Goal: Transaction & Acquisition: Purchase product/service

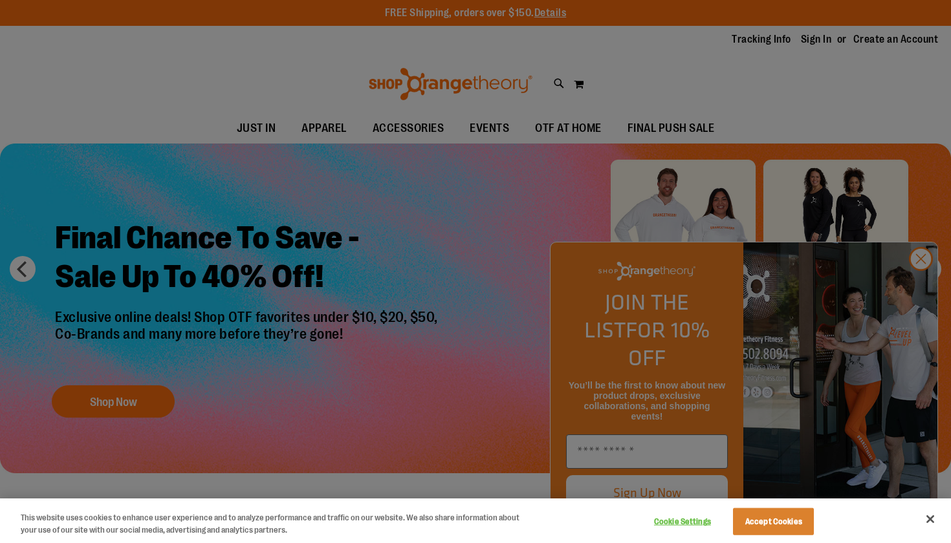
click at [768, 520] on button "Accept Cookies" at bounding box center [773, 521] width 81 height 27
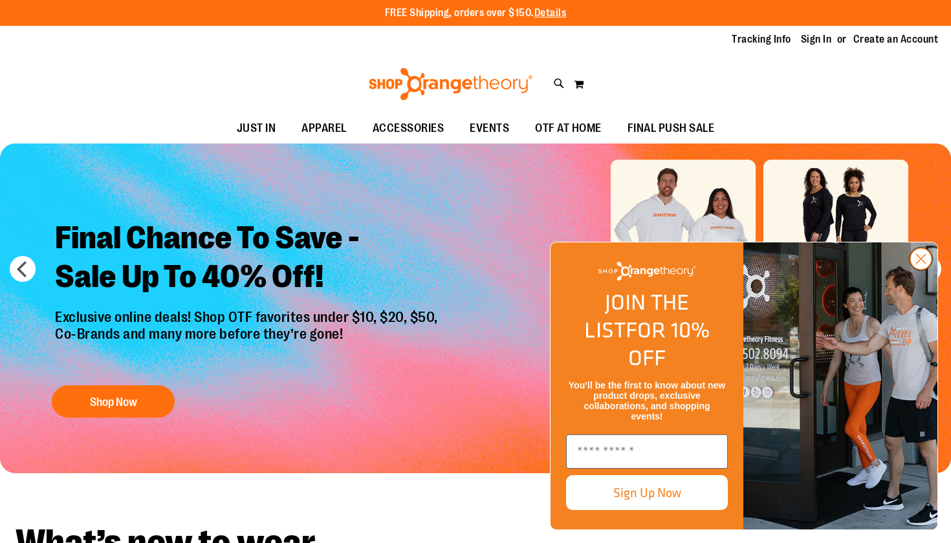
click at [919, 264] on icon "Close dialog" at bounding box center [921, 259] width 9 height 9
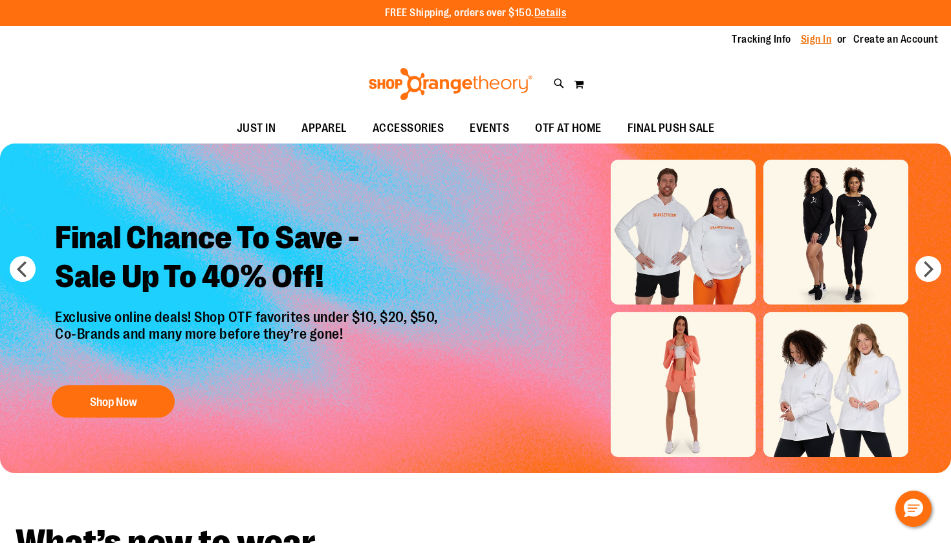
click at [817, 36] on link "Sign In" at bounding box center [816, 39] width 31 height 14
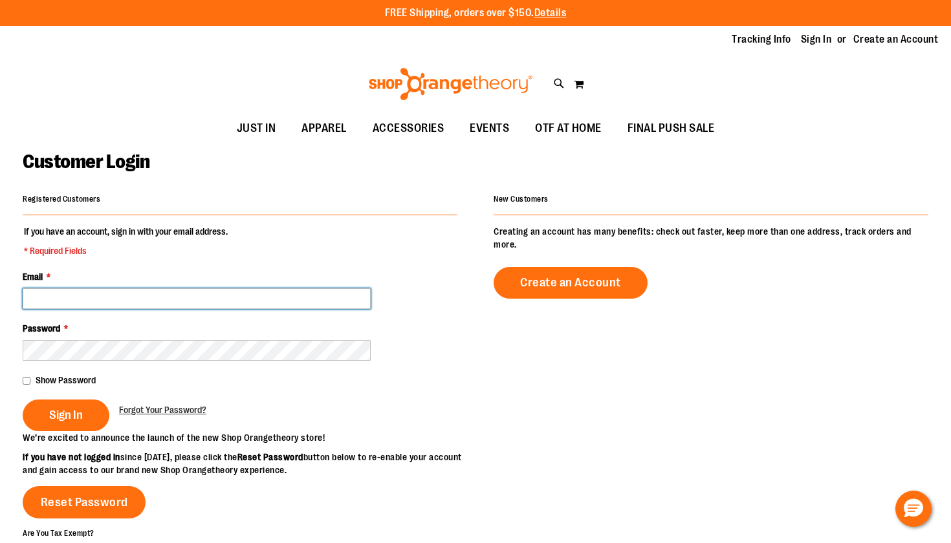
type input "**********"
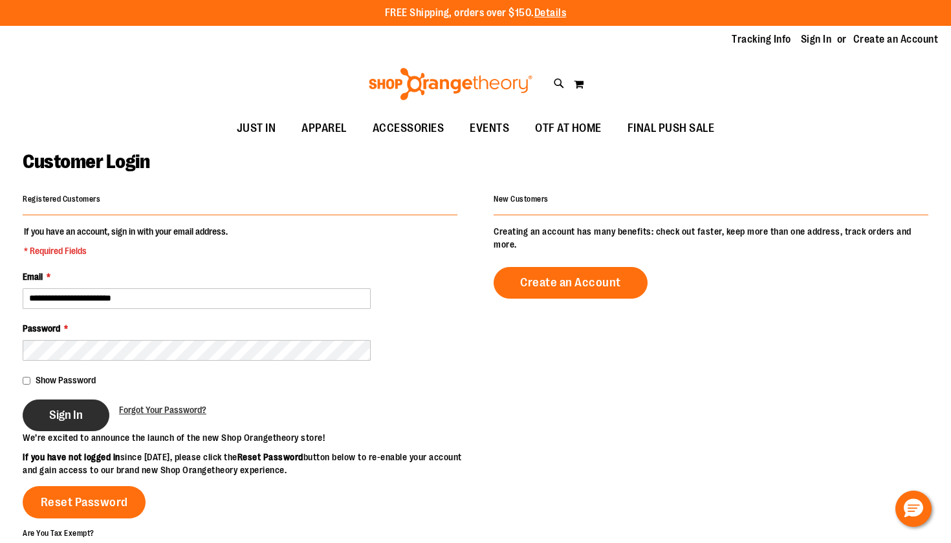
click at [71, 420] on span "Sign In" at bounding box center [66, 415] width 34 height 14
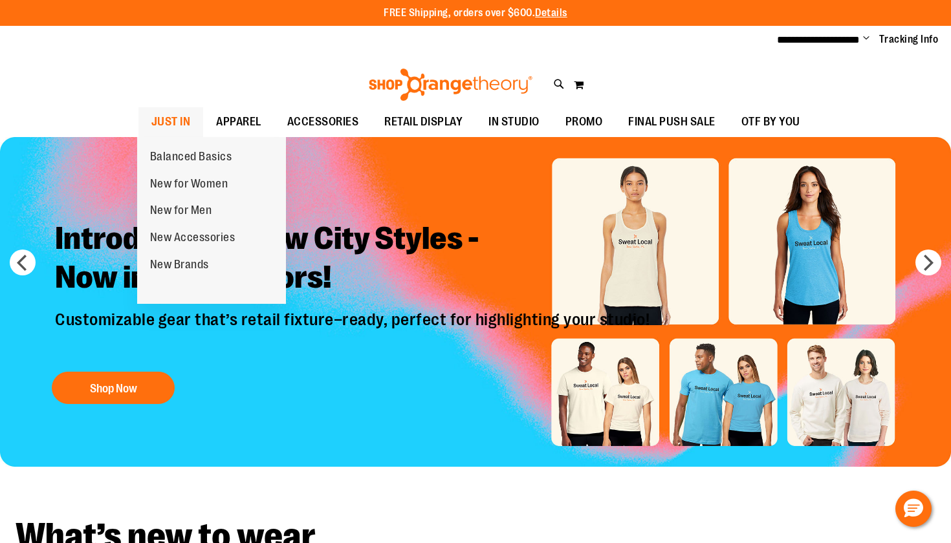
click at [180, 115] on span "JUST IN" at bounding box center [170, 121] width 39 height 29
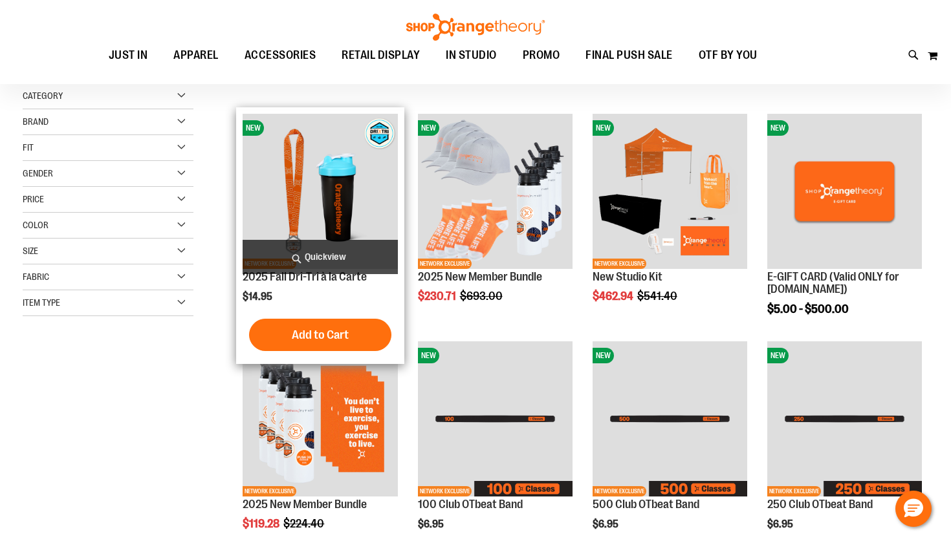
scroll to position [143, 0]
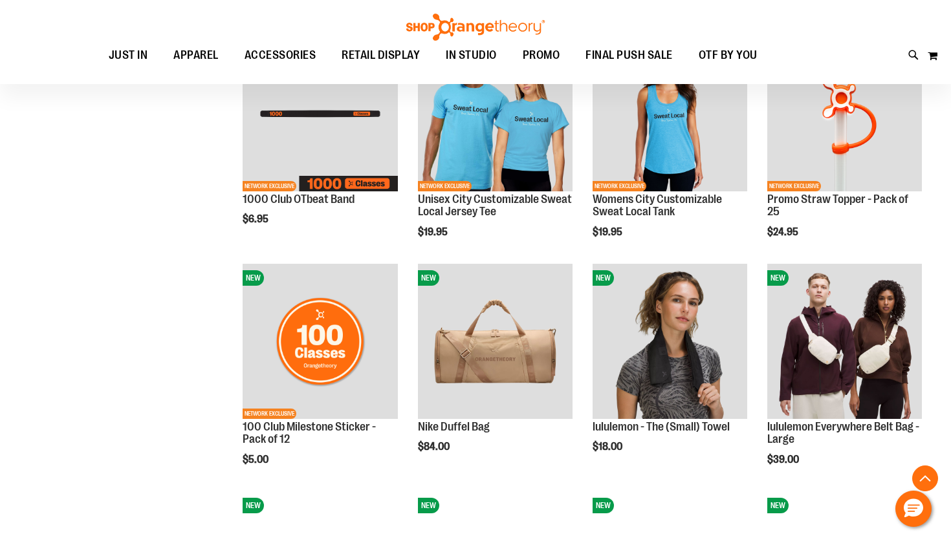
scroll to position [682, 0]
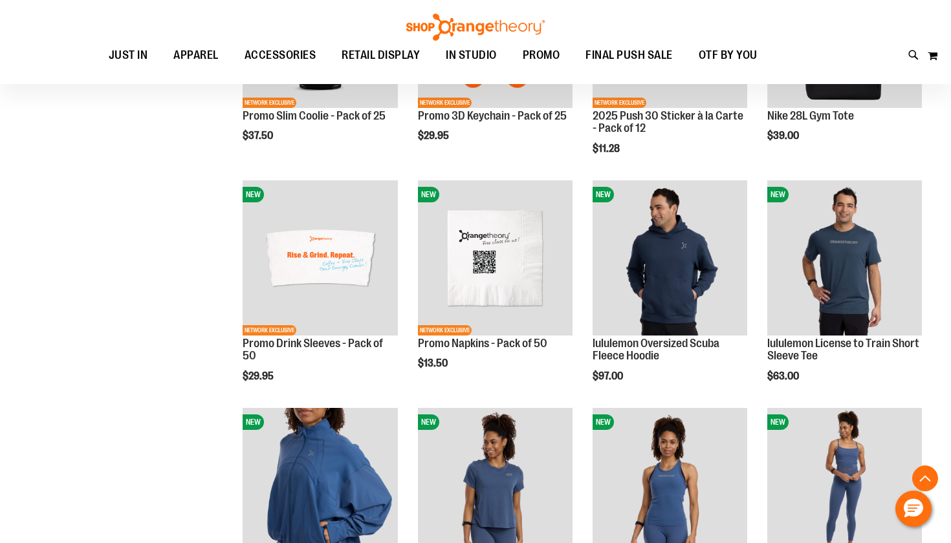
scroll to position [1672, 0]
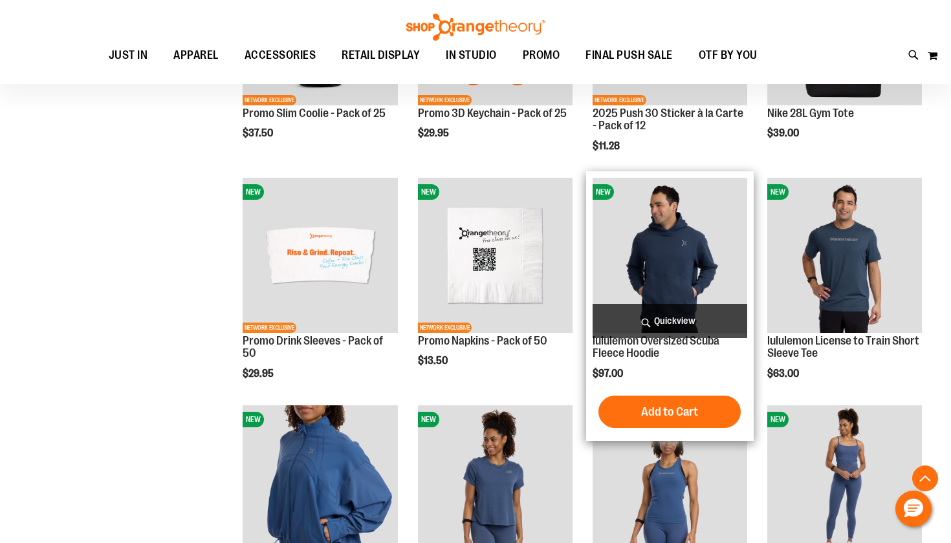
click at [675, 266] on img "product" at bounding box center [670, 255] width 155 height 155
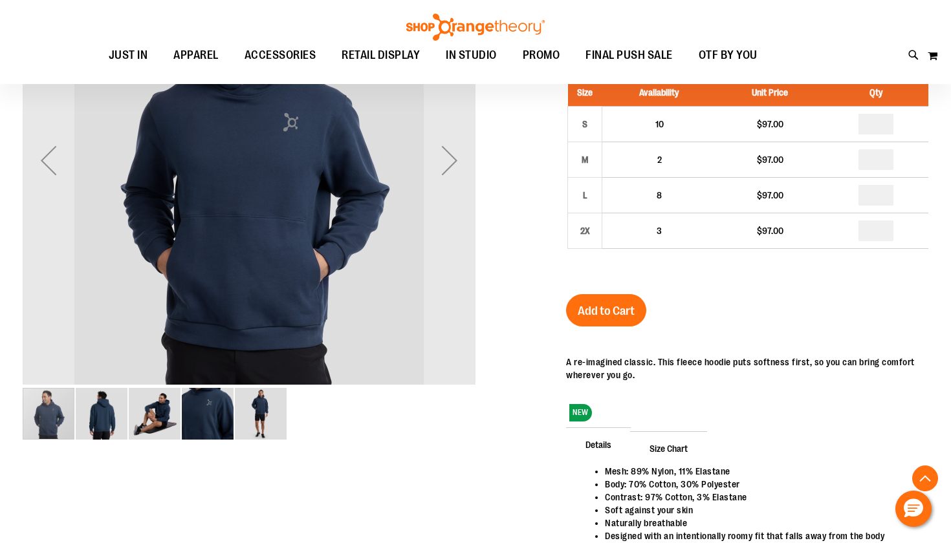
scroll to position [250, 0]
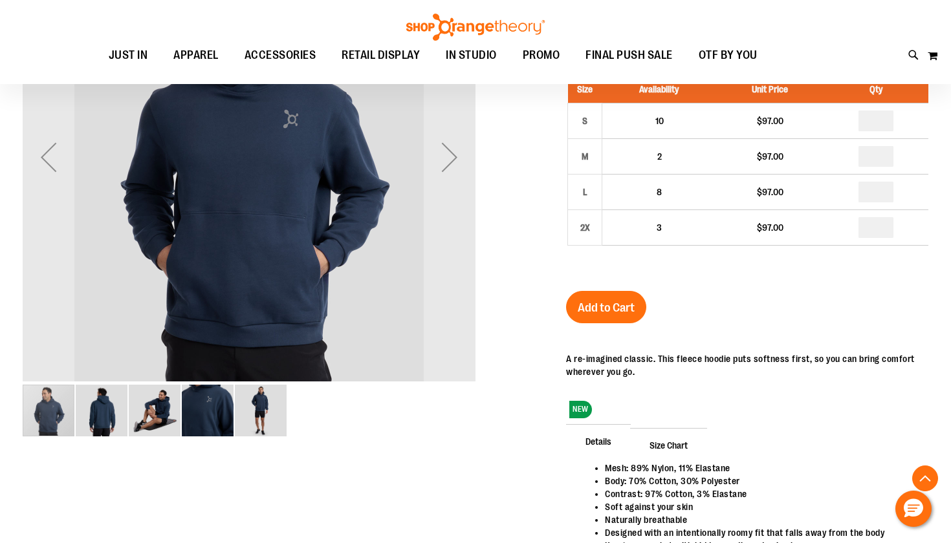
click at [159, 410] on img "image 3 of 5" at bounding box center [155, 411] width 52 height 52
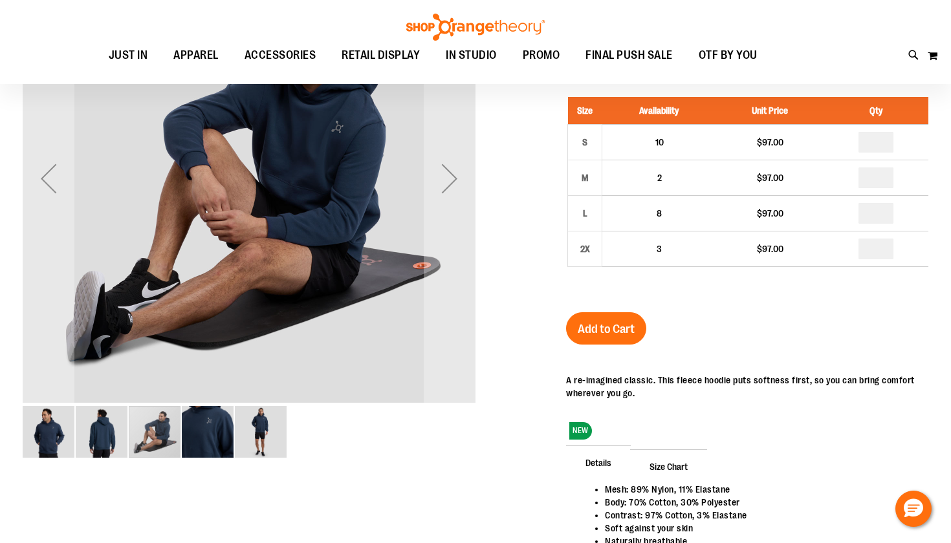
scroll to position [240, 0]
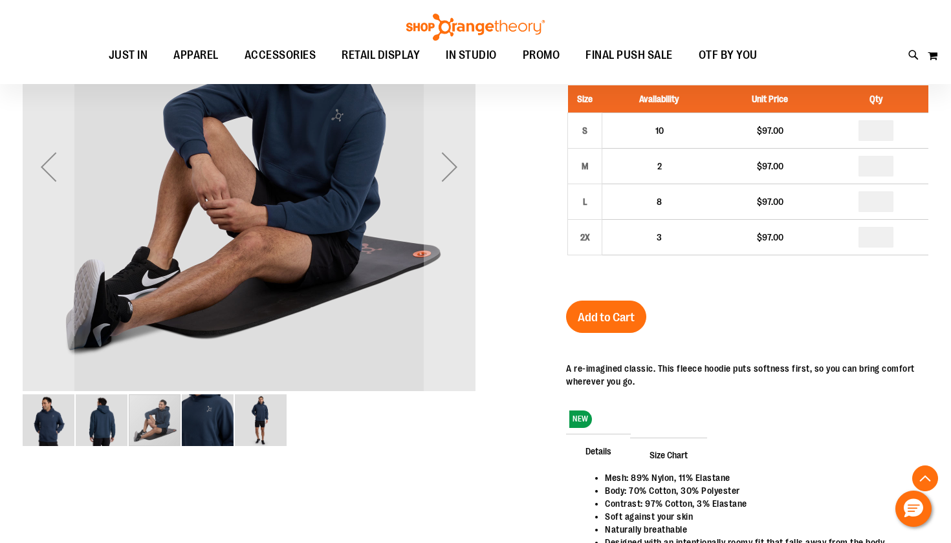
click at [103, 422] on img "image 2 of 5" at bounding box center [102, 421] width 52 height 52
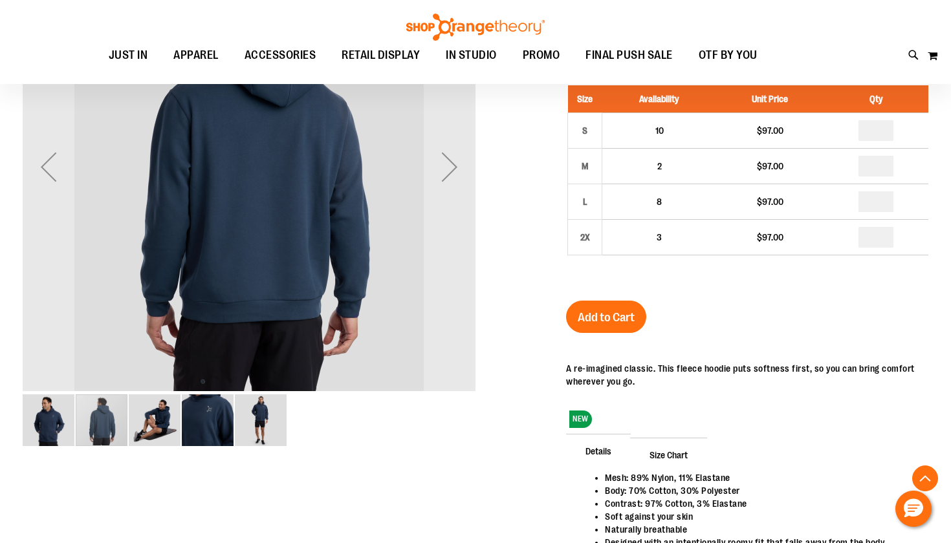
click at [204, 431] on img "image 4 of 5" at bounding box center [208, 421] width 52 height 52
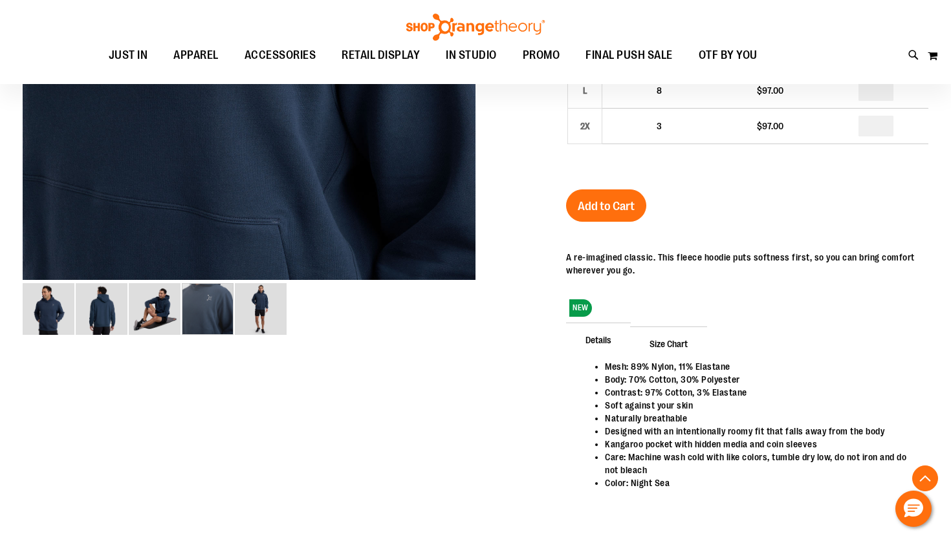
scroll to position [356, 0]
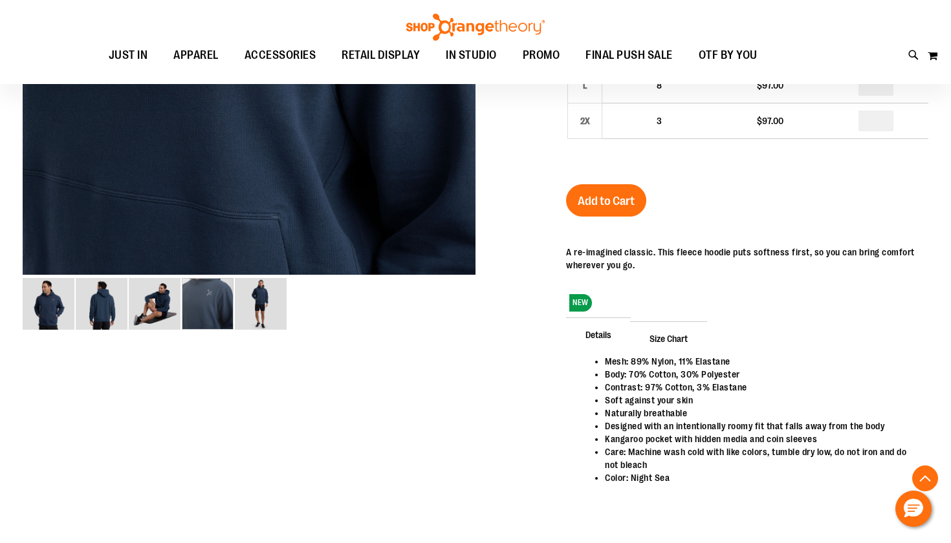
click at [668, 339] on span "Size Chart" at bounding box center [668, 338] width 77 height 34
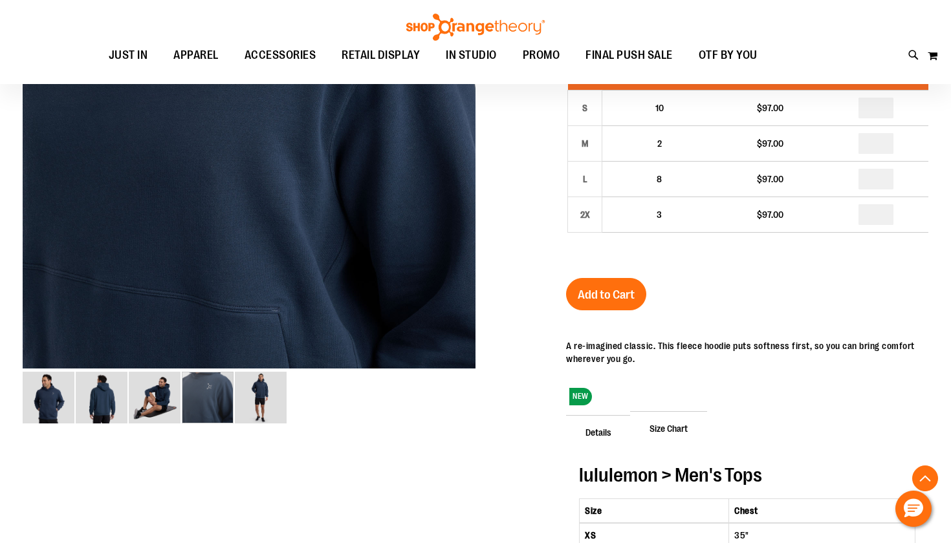
scroll to position [261, 0]
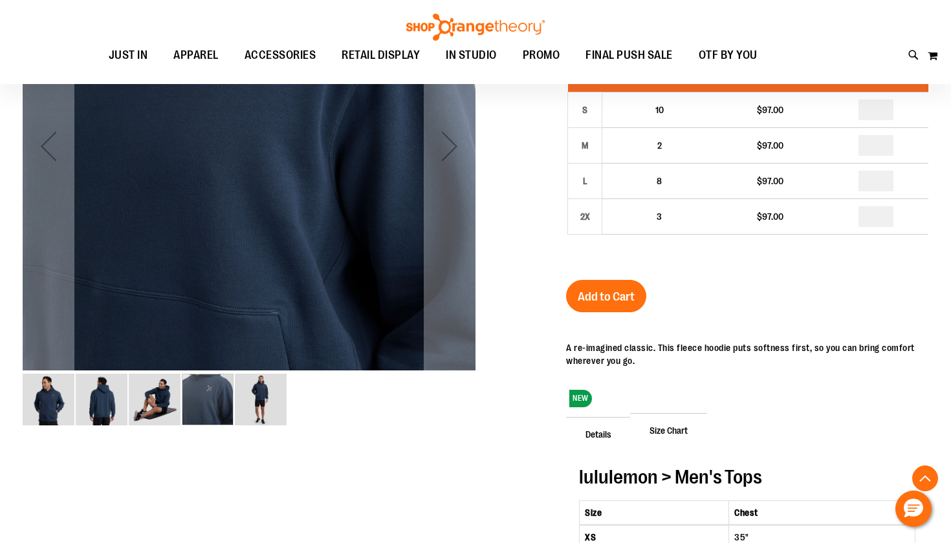
click at [261, 402] on img "image 5 of 5" at bounding box center [261, 400] width 52 height 52
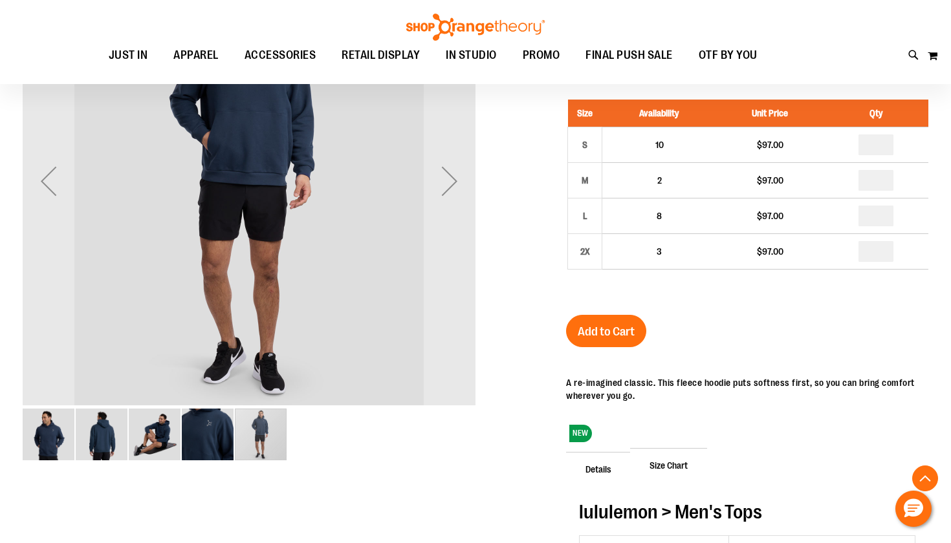
scroll to position [227, 0]
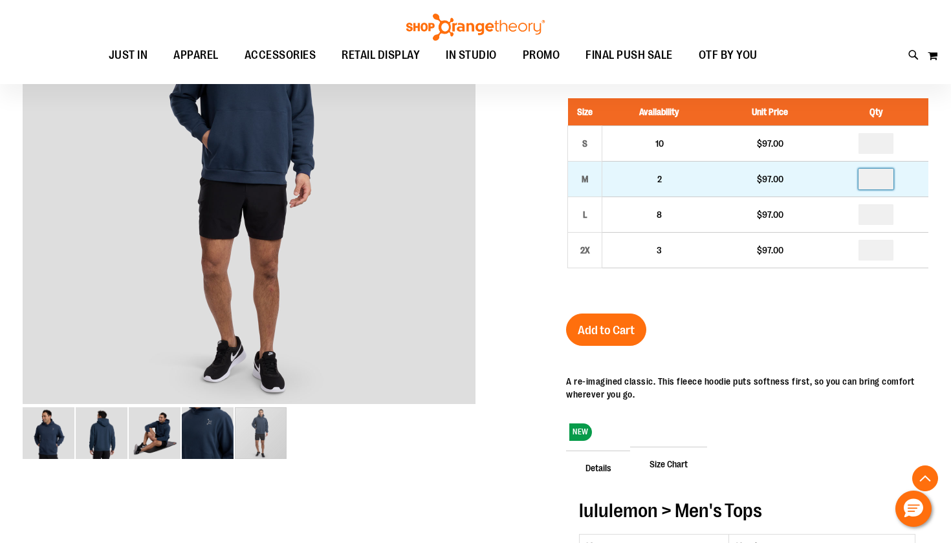
click at [880, 179] on input "number" at bounding box center [875, 179] width 35 height 21
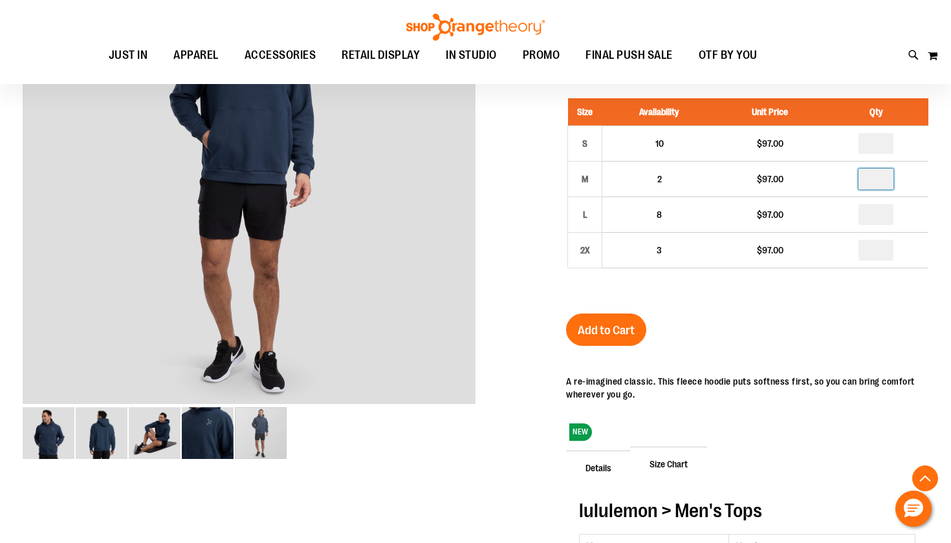
type input "*"
click at [626, 325] on span "Add to Cart" at bounding box center [606, 330] width 57 height 14
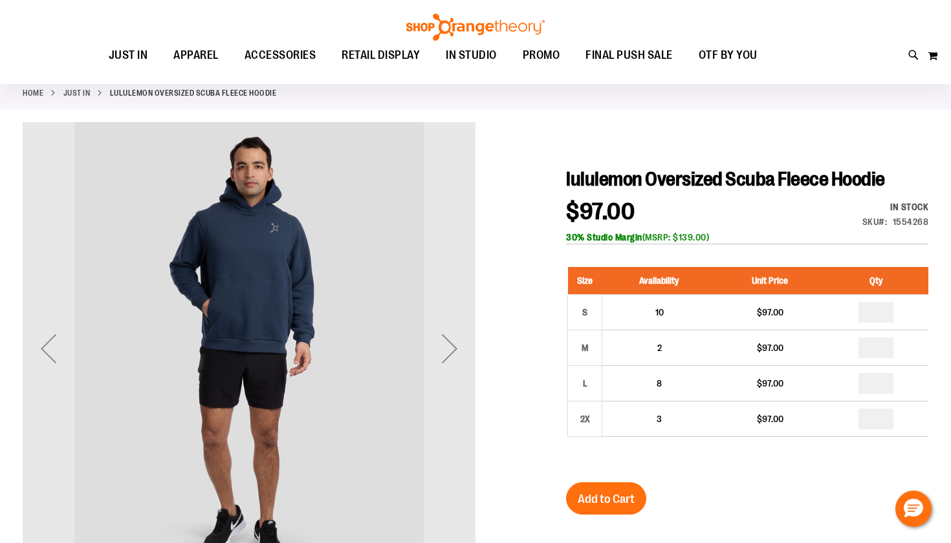
scroll to position [60, 0]
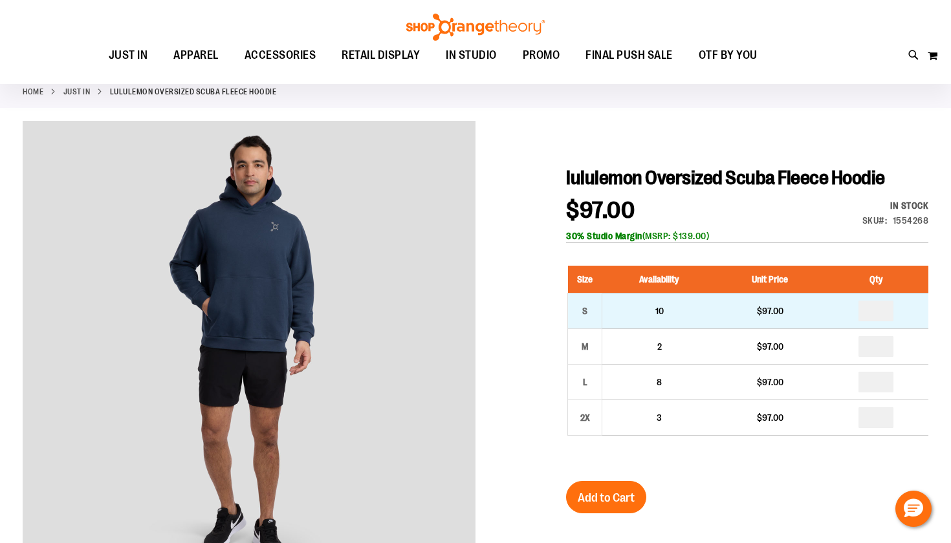
type input "*"
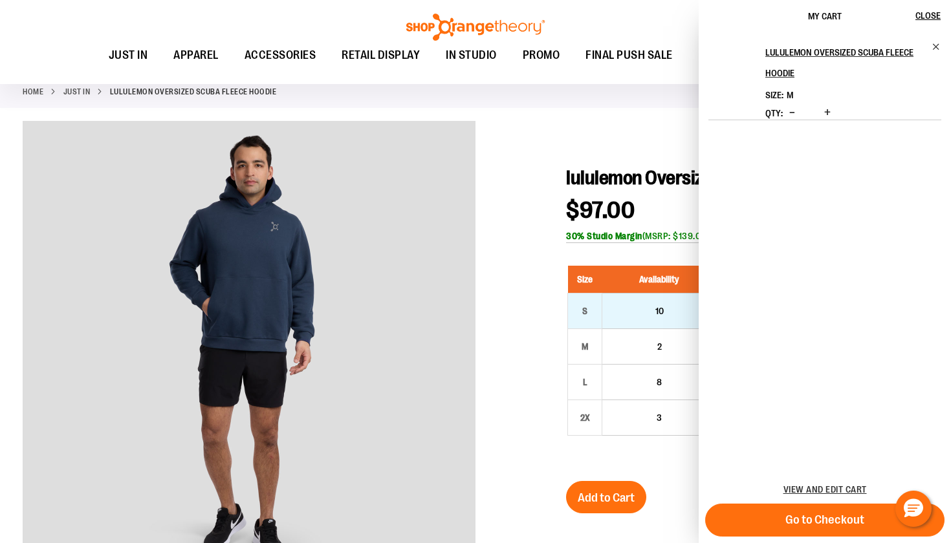
click at [881, 311] on input "*" at bounding box center [875, 311] width 35 height 21
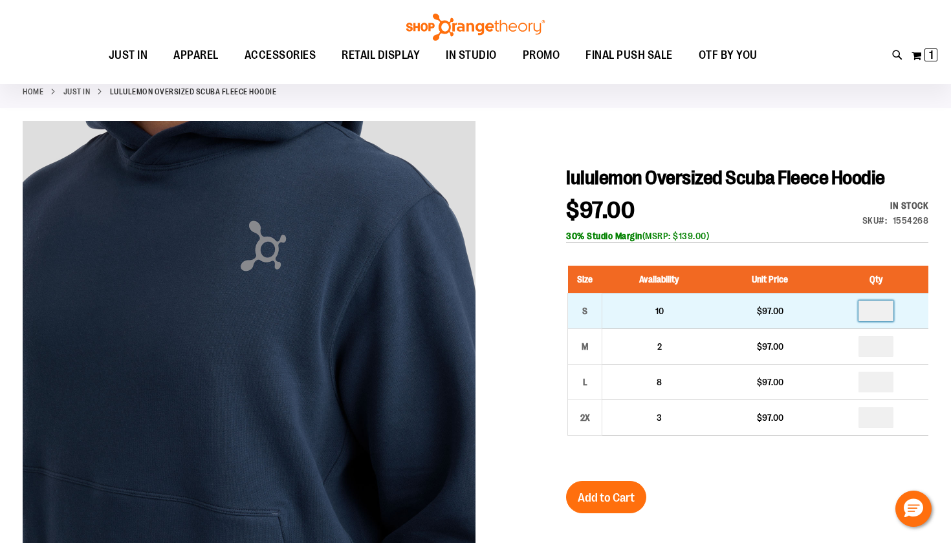
click at [877, 311] on input "number" at bounding box center [875, 311] width 35 height 21
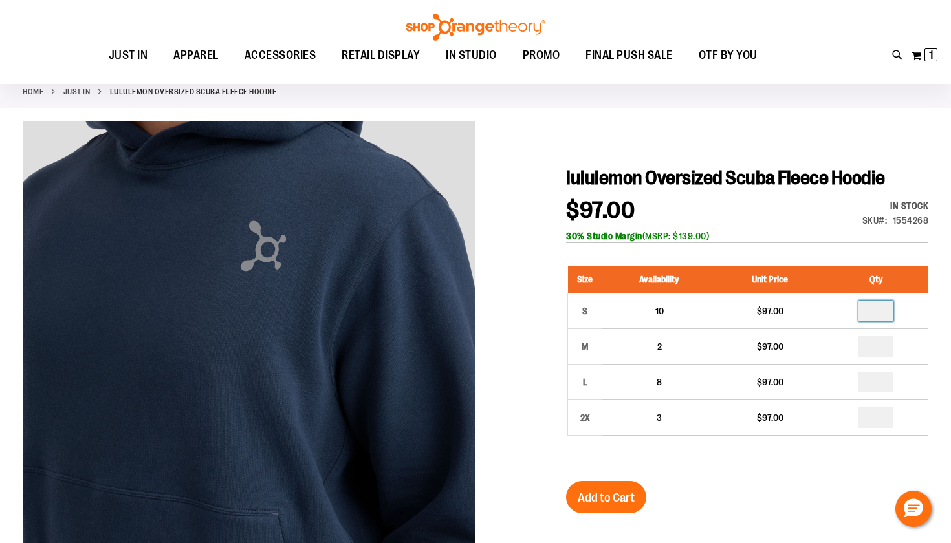
type input "*"
click at [625, 487] on button "Add to Cart" at bounding box center [606, 497] width 80 height 32
click at [923, 58] on button "My Cart 1 1 items" at bounding box center [924, 55] width 27 height 21
click at [932, 56] on span "3" at bounding box center [931, 55] width 6 height 13
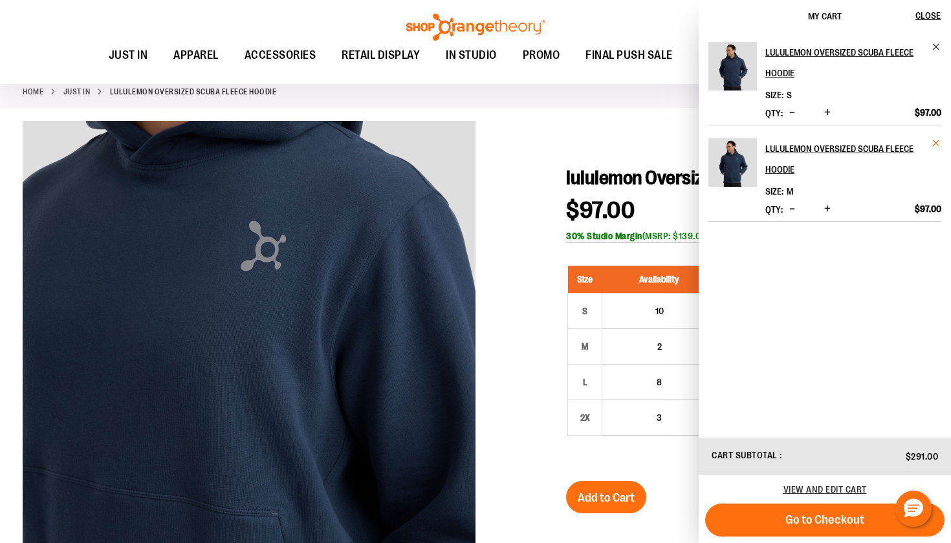
click at [938, 142] on span "Remove item" at bounding box center [936, 143] width 10 height 10
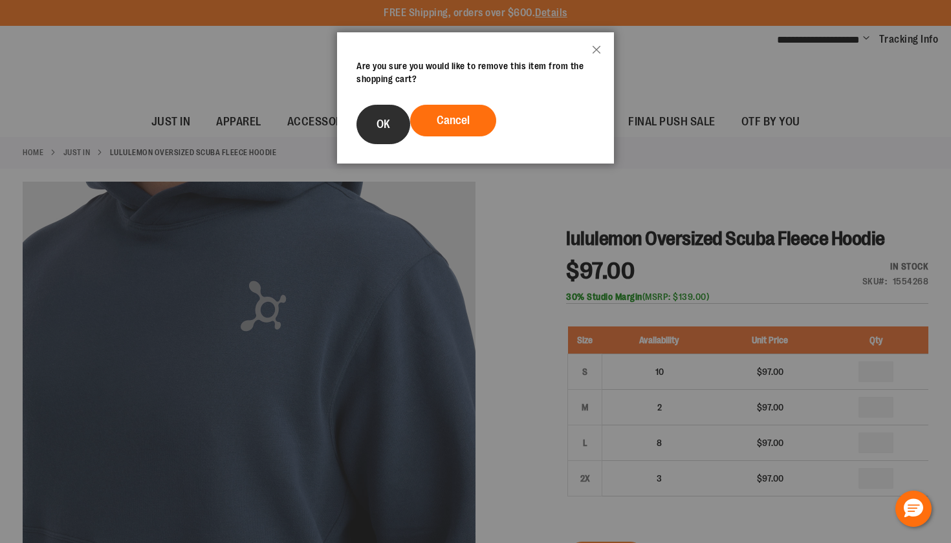
click at [375, 122] on button "OK" at bounding box center [383, 124] width 54 height 39
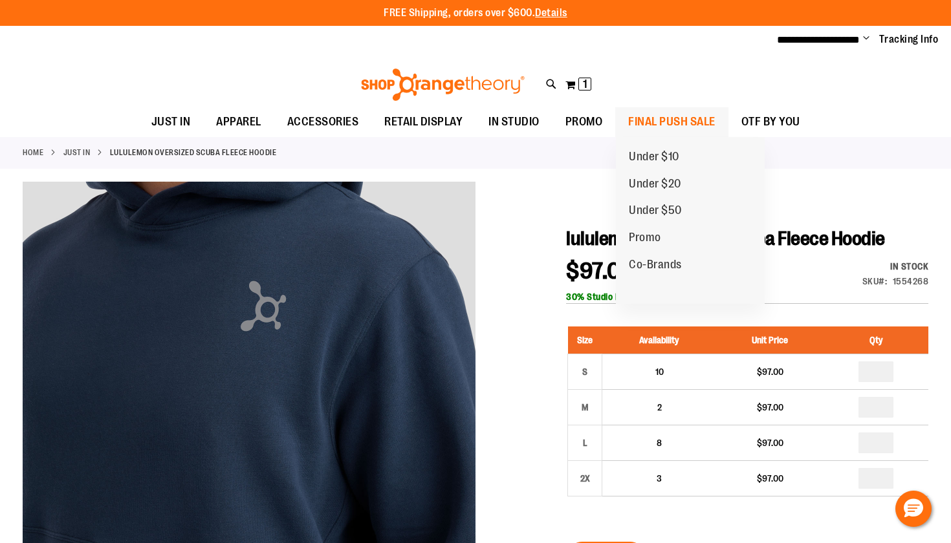
click at [663, 120] on span "FINAL PUSH SALE" at bounding box center [671, 121] width 87 height 29
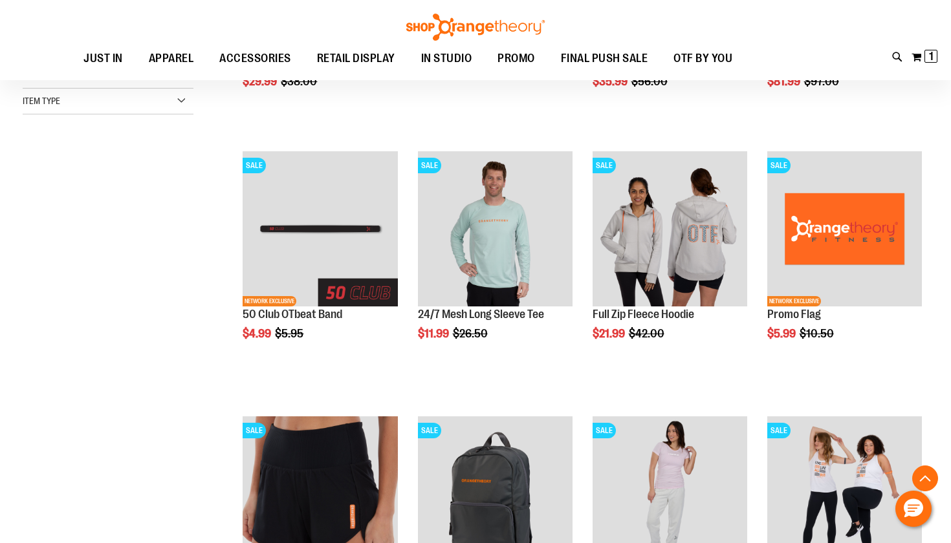
scroll to position [367, 0]
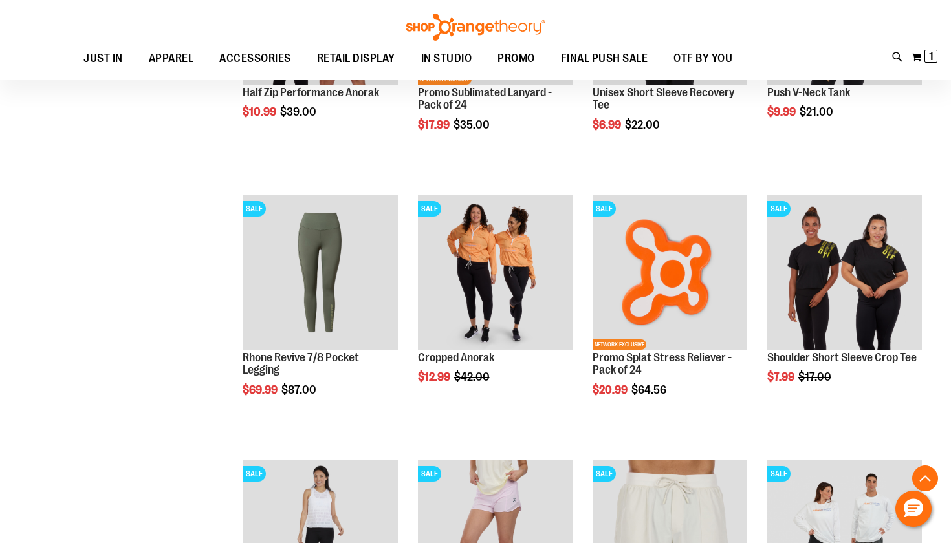
scroll to position [1128, 0]
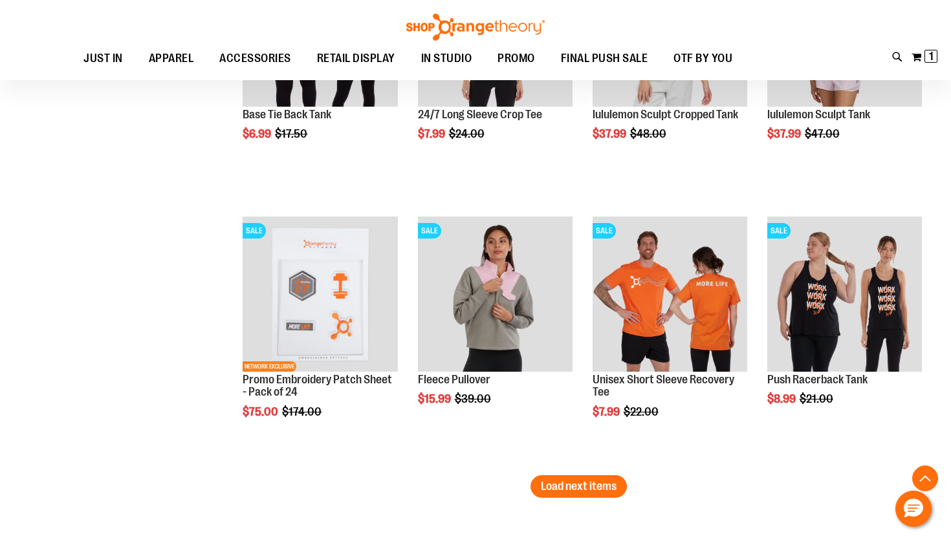
scroll to position [2044, 1]
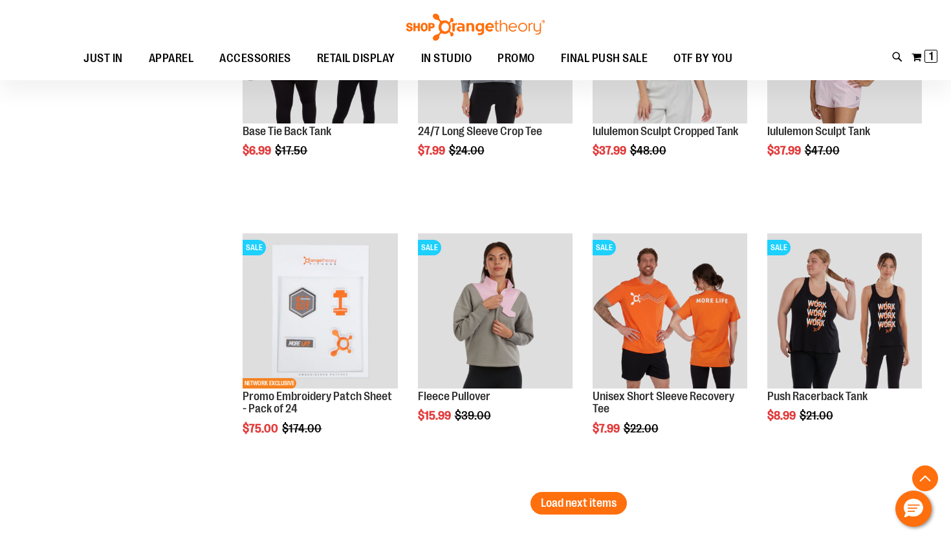
scroll to position [2147, 0]
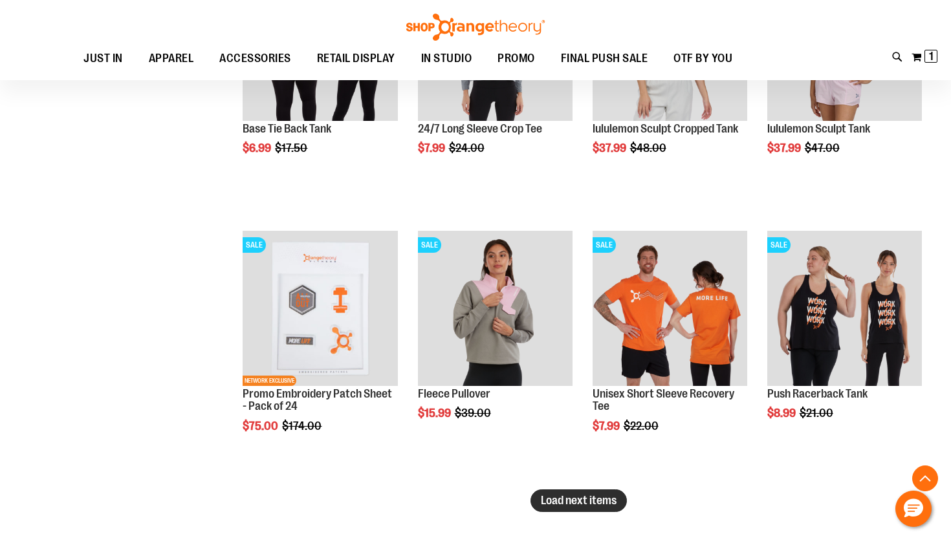
click at [579, 498] on span "Load next items" at bounding box center [579, 500] width 76 height 13
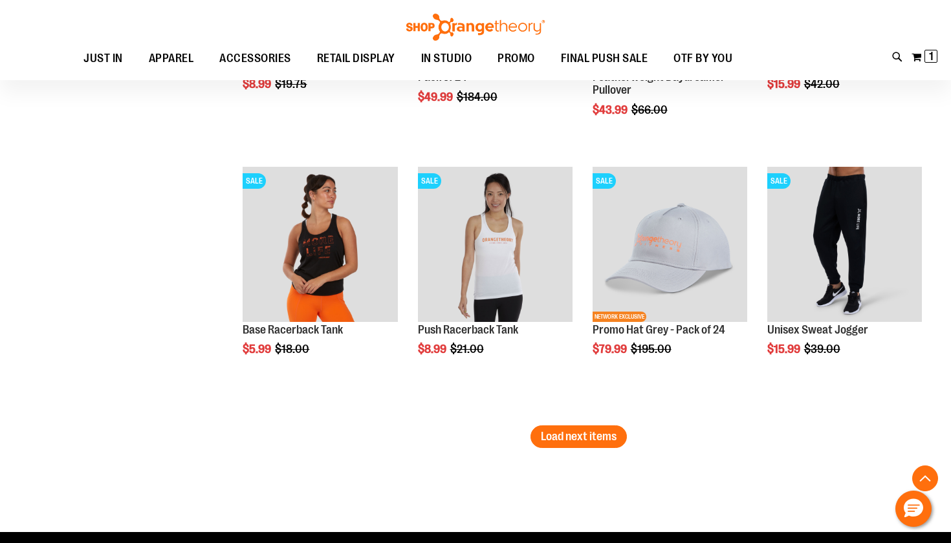
scroll to position [3021, 0]
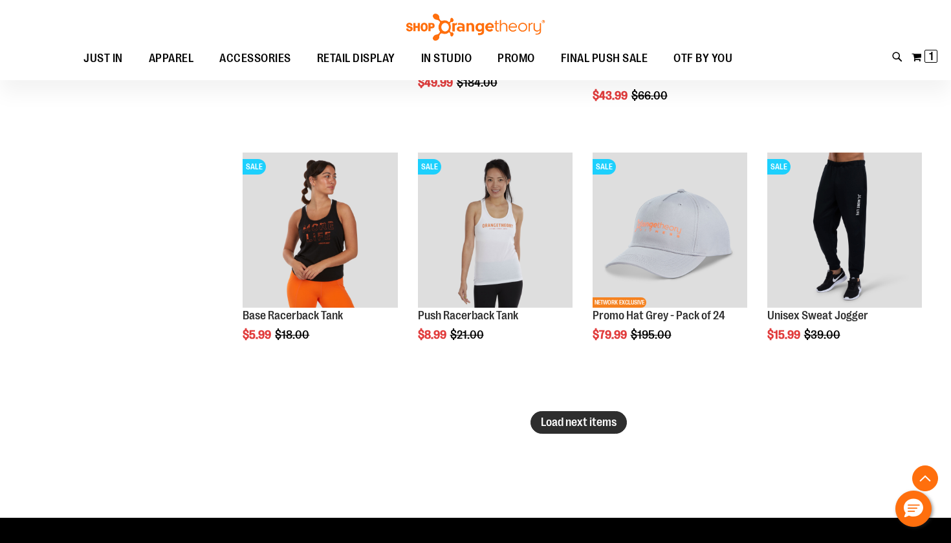
click at [594, 428] on span "Load next items" at bounding box center [579, 422] width 76 height 13
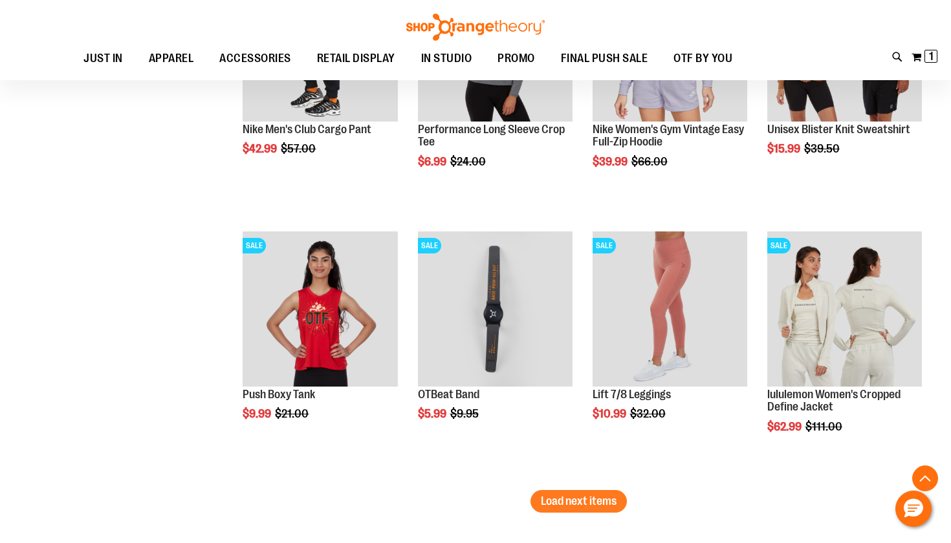
scroll to position [3743, 0]
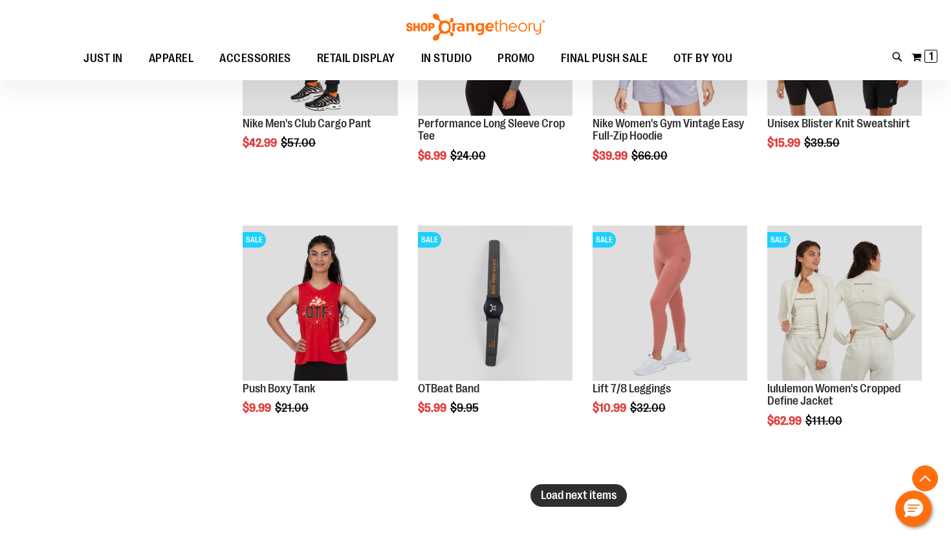
click at [585, 497] on span "Load next items" at bounding box center [579, 495] width 76 height 13
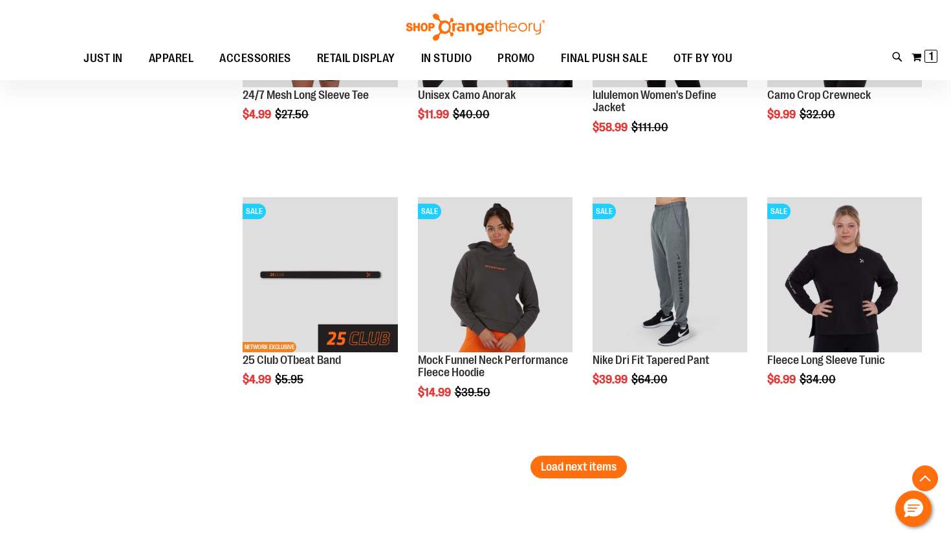
scroll to position [4569, 0]
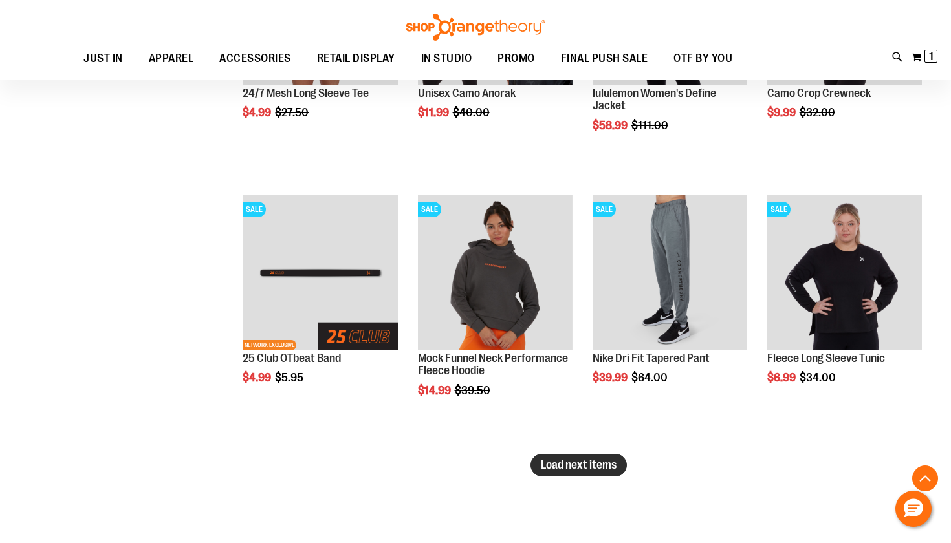
click at [586, 462] on span "Load next items" at bounding box center [579, 465] width 76 height 13
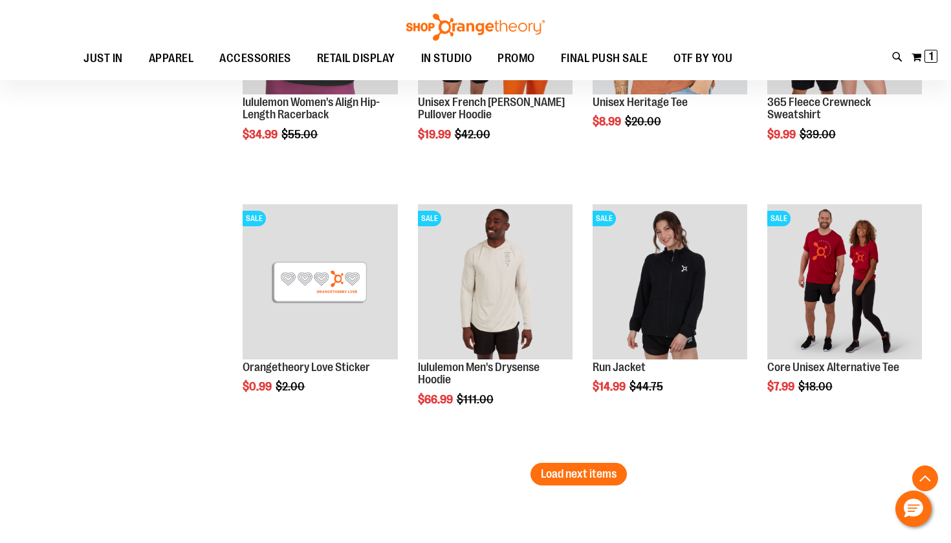
scroll to position [5362, 0]
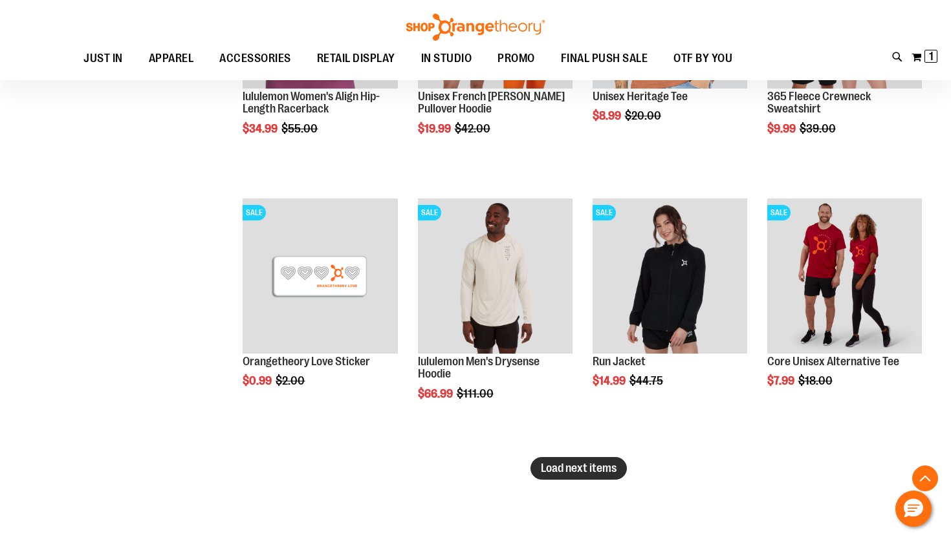
click at [597, 473] on span "Load next items" at bounding box center [579, 468] width 76 height 13
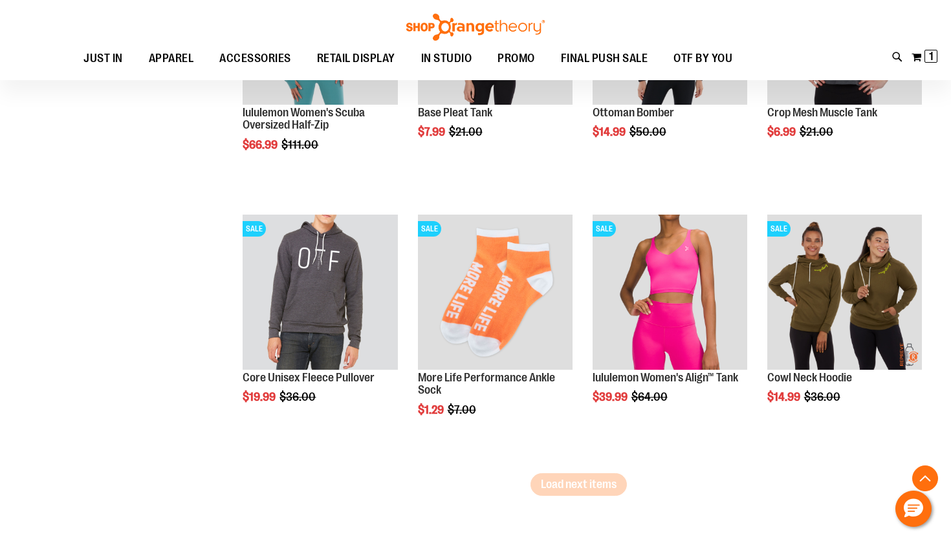
scroll to position [6216, 0]
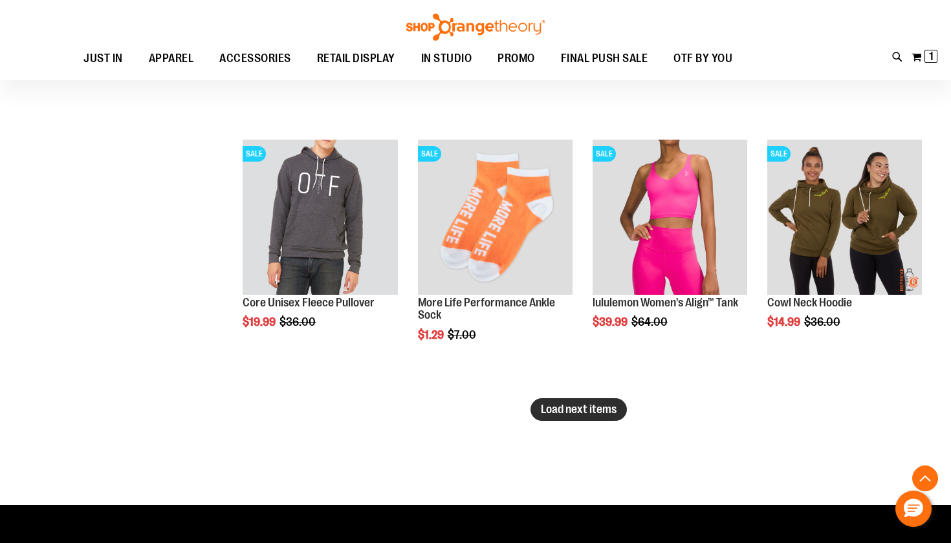
click at [595, 414] on span "Load next items" at bounding box center [579, 409] width 76 height 13
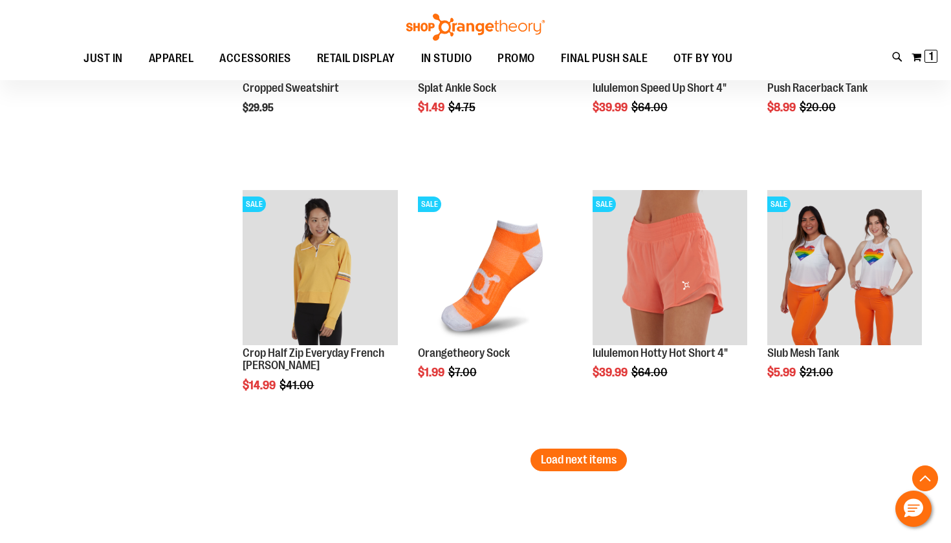
scroll to position [6970, 0]
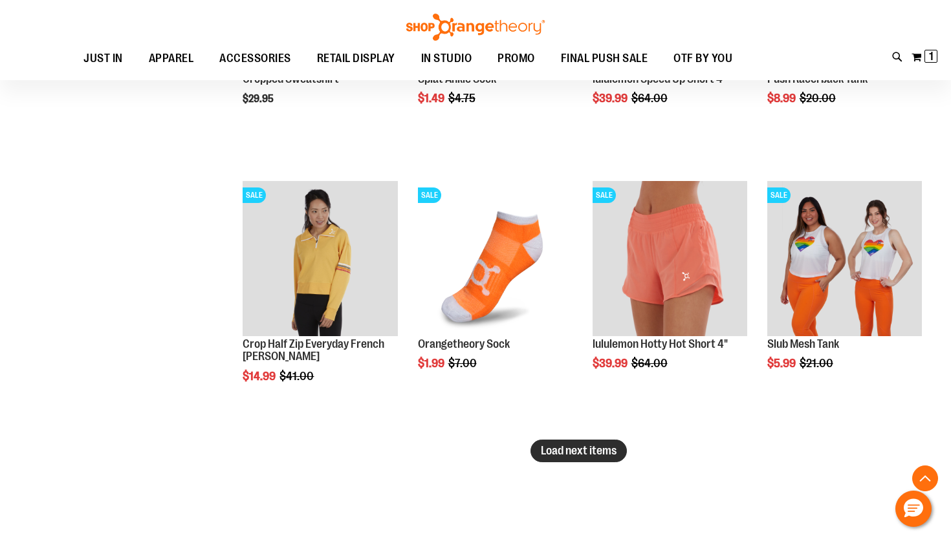
click at [570, 448] on span "Load next items" at bounding box center [579, 450] width 76 height 13
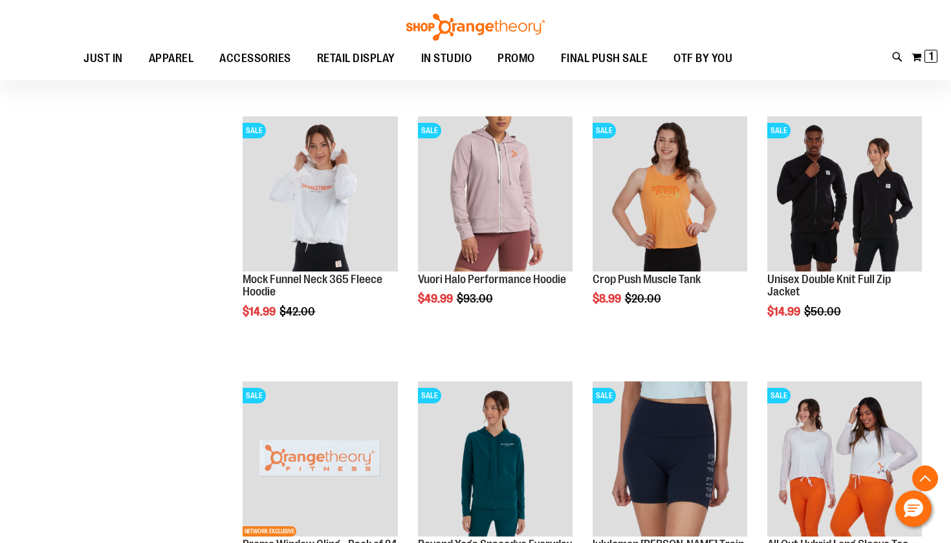
scroll to position [7542, 0]
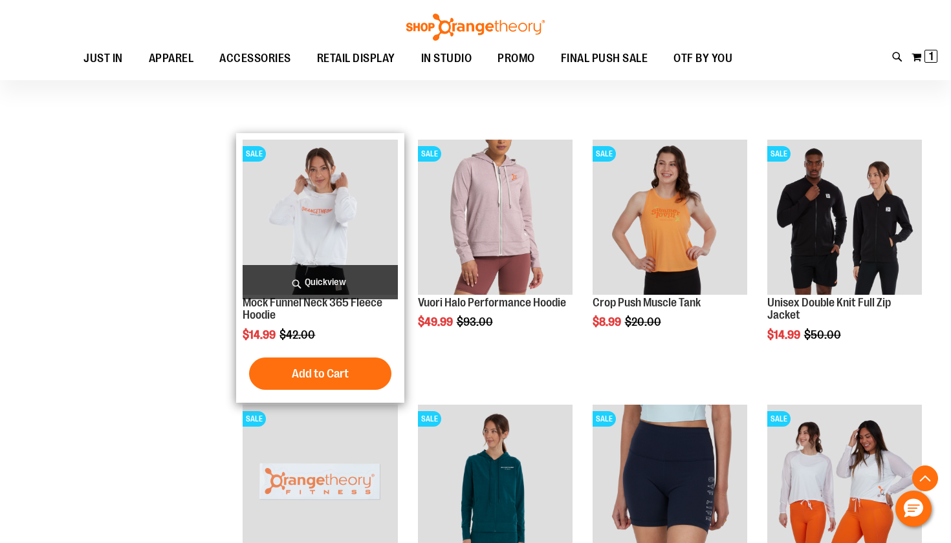
click at [331, 229] on img "product" at bounding box center [320, 217] width 155 height 155
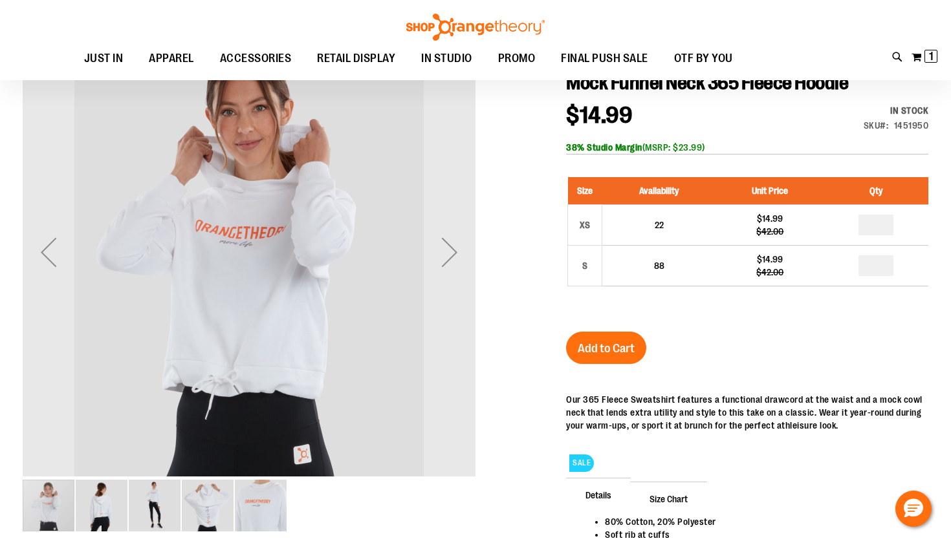
scroll to position [153, 0]
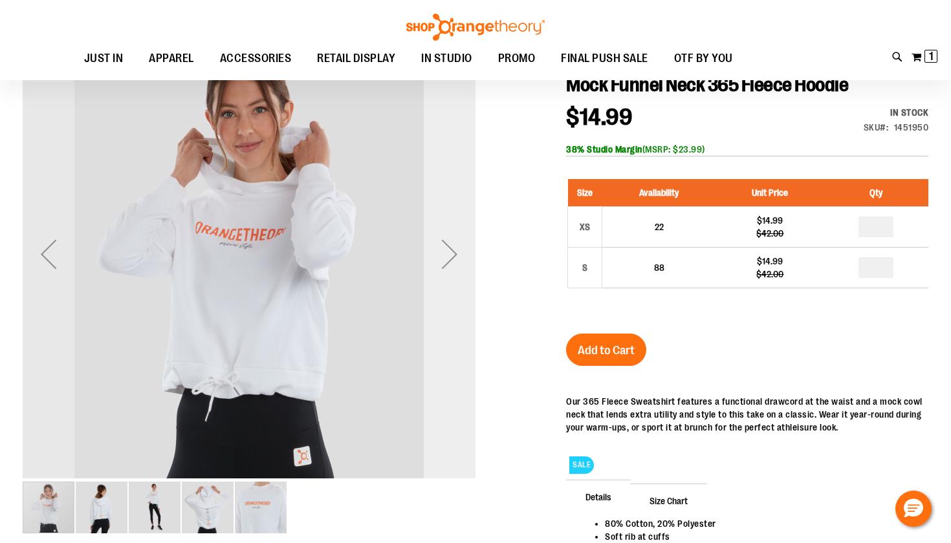
click at [454, 261] on div "Next" at bounding box center [450, 254] width 52 height 52
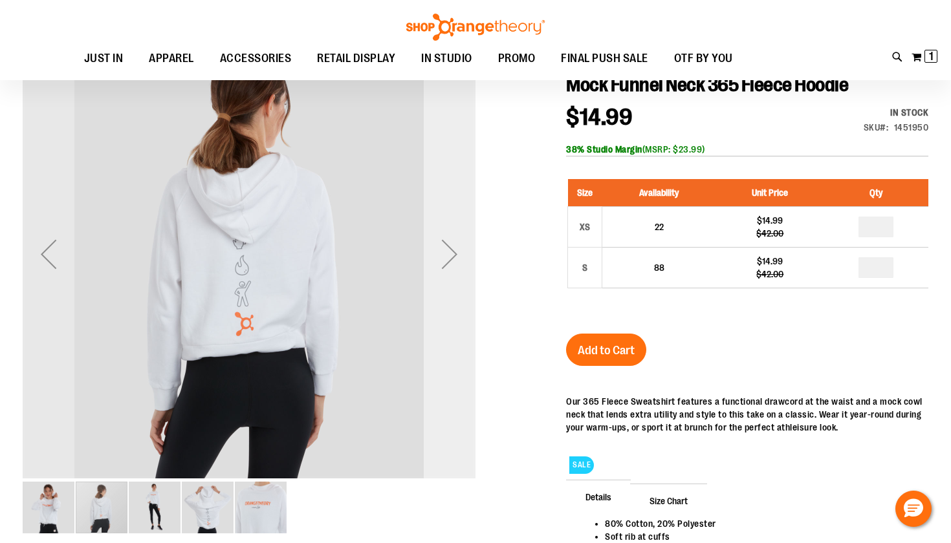
click at [454, 261] on div "Next" at bounding box center [450, 254] width 52 height 52
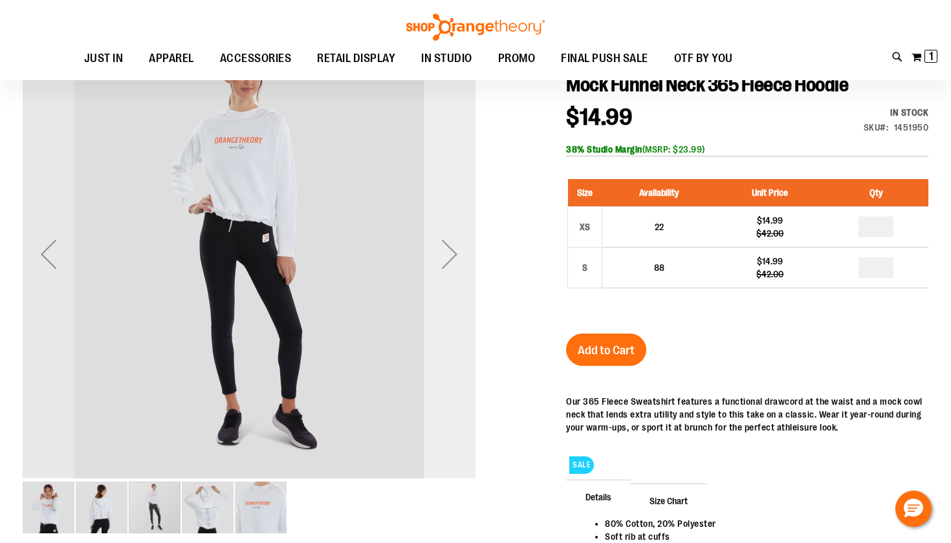
click at [454, 263] on div "Next" at bounding box center [450, 254] width 52 height 52
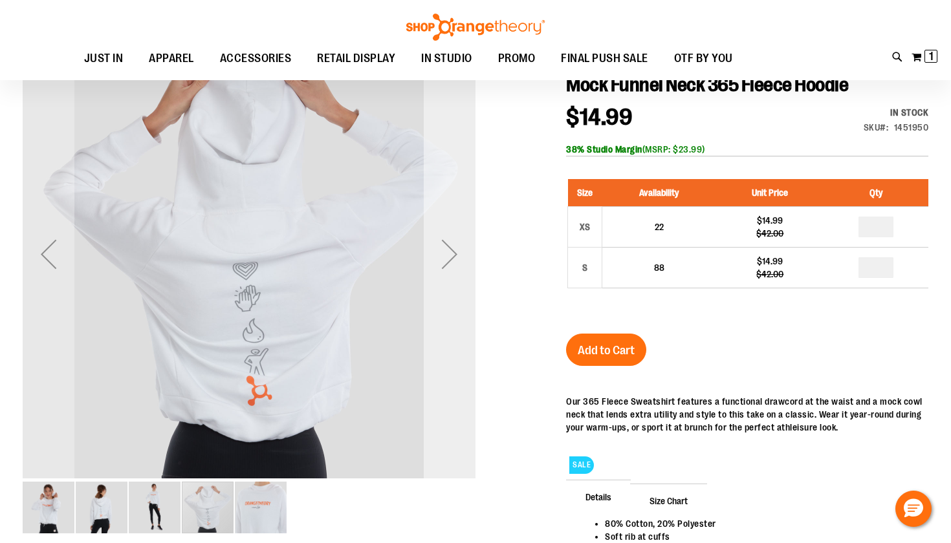
click at [454, 263] on div "Next" at bounding box center [450, 254] width 52 height 52
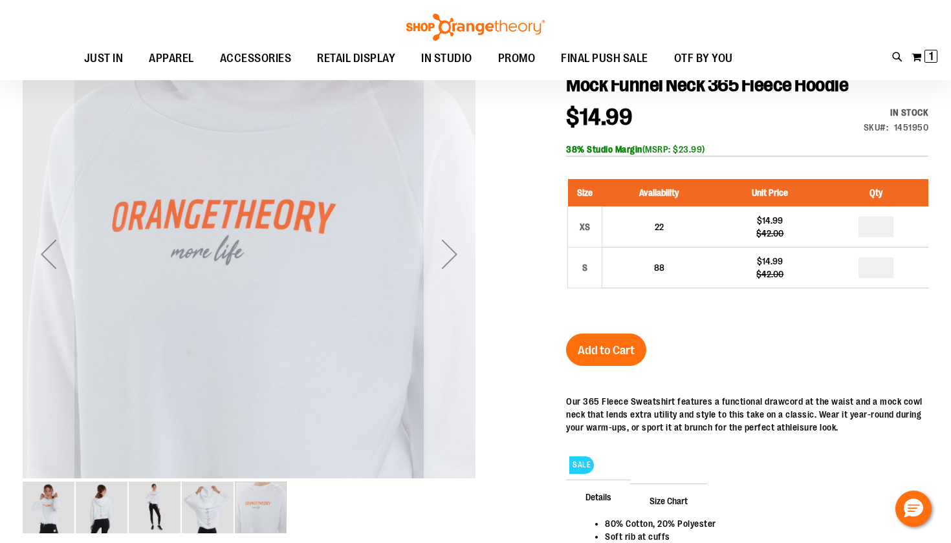
click at [454, 263] on div "Next" at bounding box center [450, 254] width 52 height 52
